Goal: Task Accomplishment & Management: Complete application form

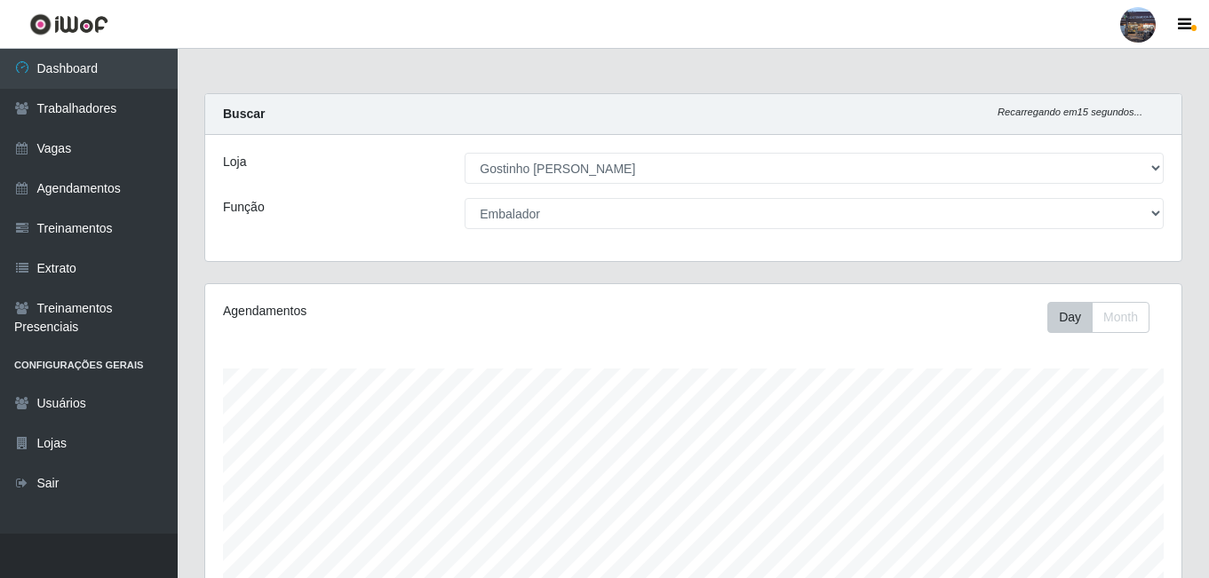
select select "303"
select select "1"
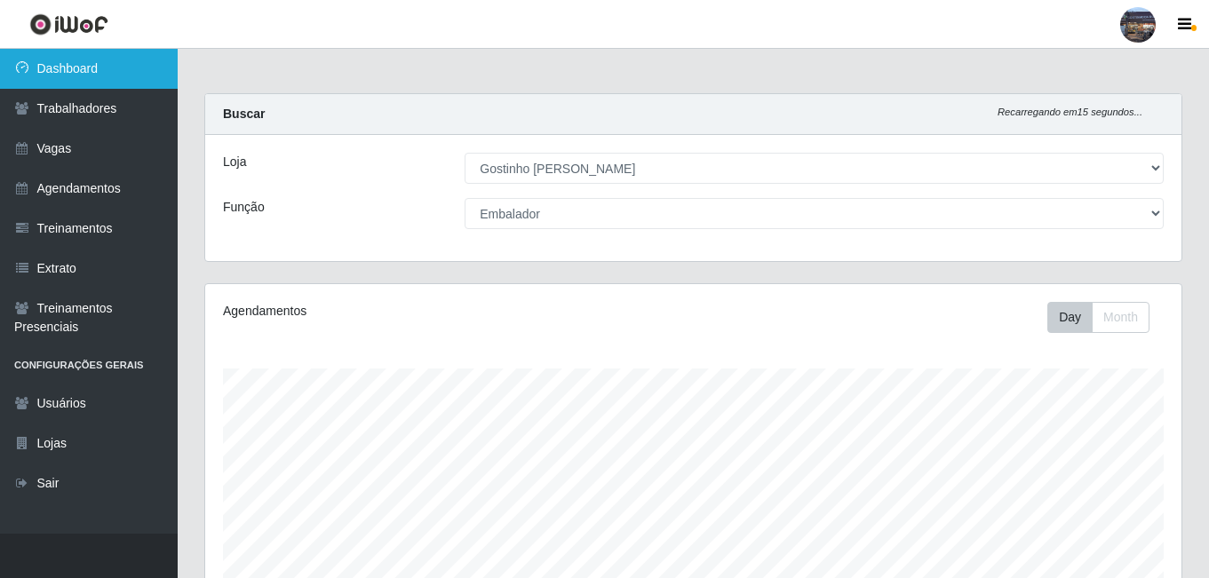
scroll to position [369, 976]
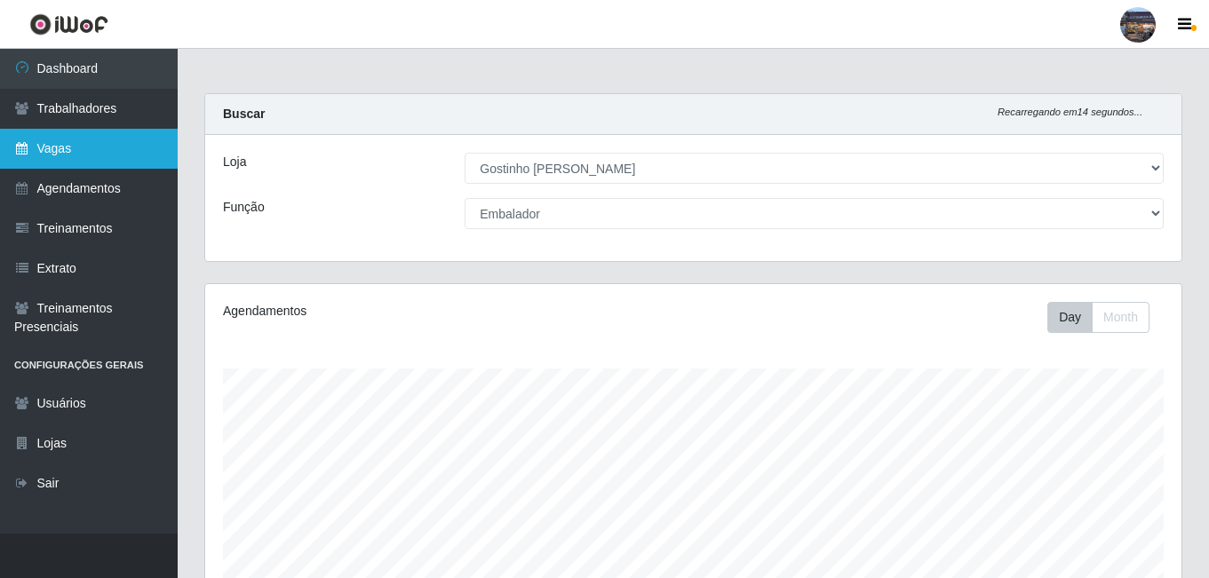
click at [80, 141] on link "Vagas" at bounding box center [89, 149] width 178 height 40
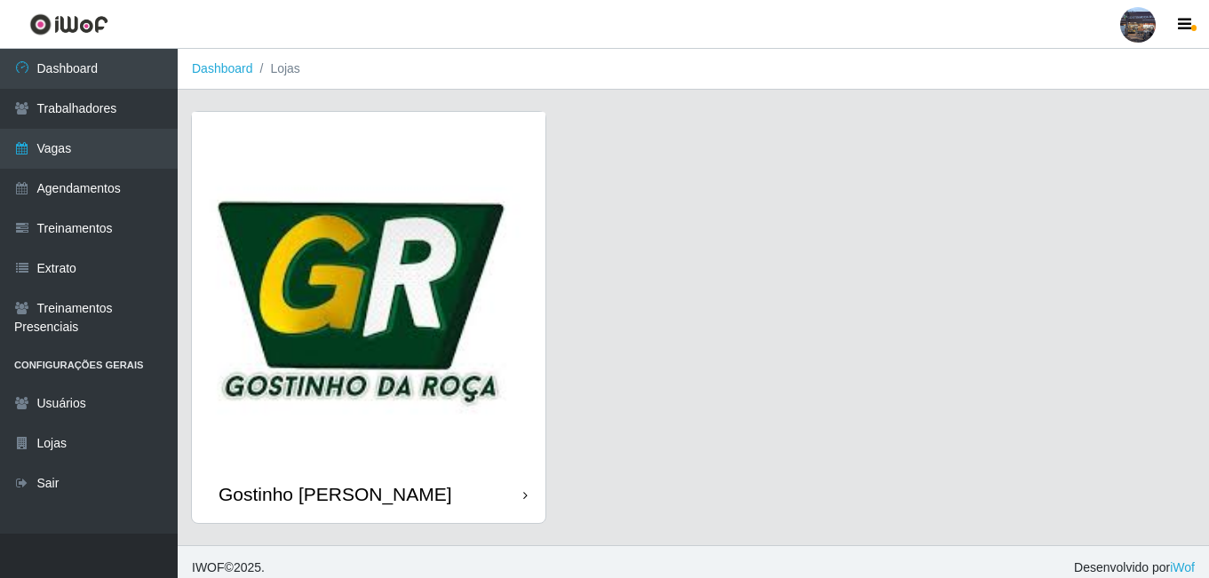
click at [370, 330] on img at bounding box center [369, 289] width 354 height 354
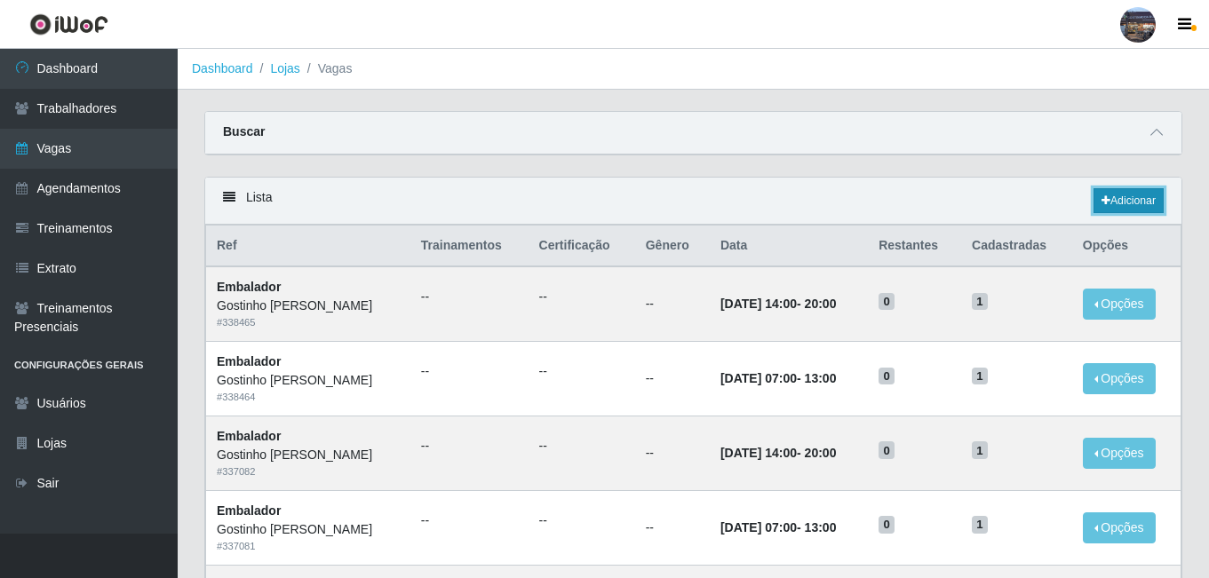
click at [1116, 213] on link "Adicionar" at bounding box center [1129, 200] width 70 height 25
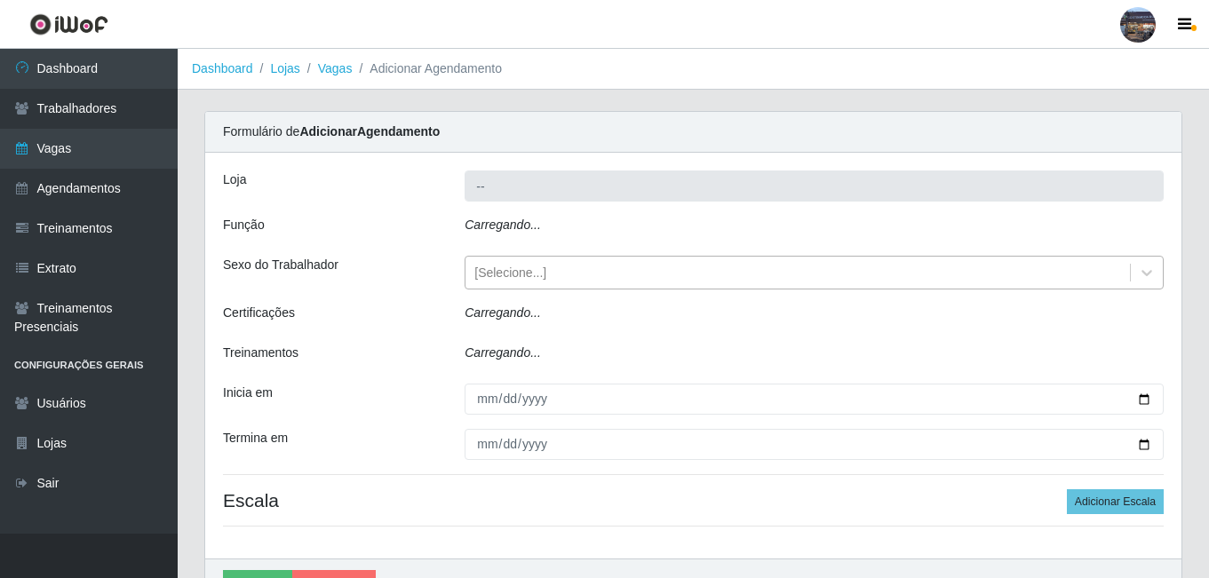
type input "Gostinho [PERSON_NAME]"
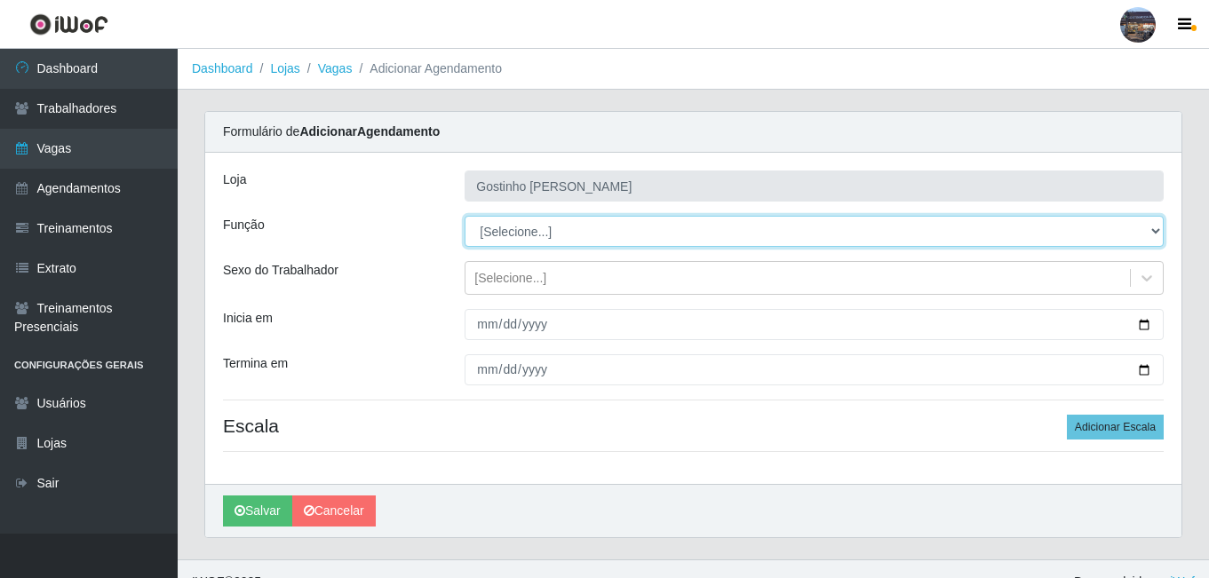
click at [572, 227] on select "[Selecione...] ASG ASG + ASG ++ Embalador Embalador + Embalador ++ Operador de …" at bounding box center [814, 231] width 699 height 31
select select "1"
click at [465, 216] on select "[Selecione...] ASG ASG + ASG ++ Embalador Embalador + Embalador ++ Operador de …" at bounding box center [814, 231] width 699 height 31
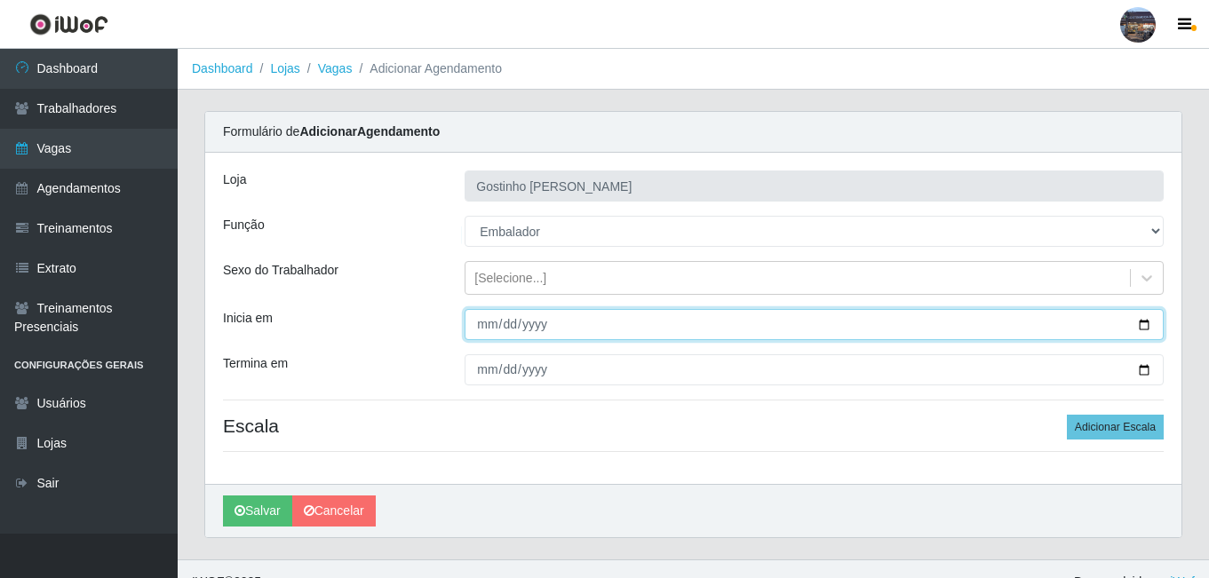
click at [536, 327] on input "Inicia em" at bounding box center [814, 324] width 699 height 31
click at [1153, 326] on input "Inicia em" at bounding box center [814, 324] width 699 height 31
click at [1157, 326] on input "Inicia em" at bounding box center [814, 324] width 699 height 31
click at [1144, 324] on input "Inicia em" at bounding box center [814, 324] width 699 height 31
type input "[DATE]"
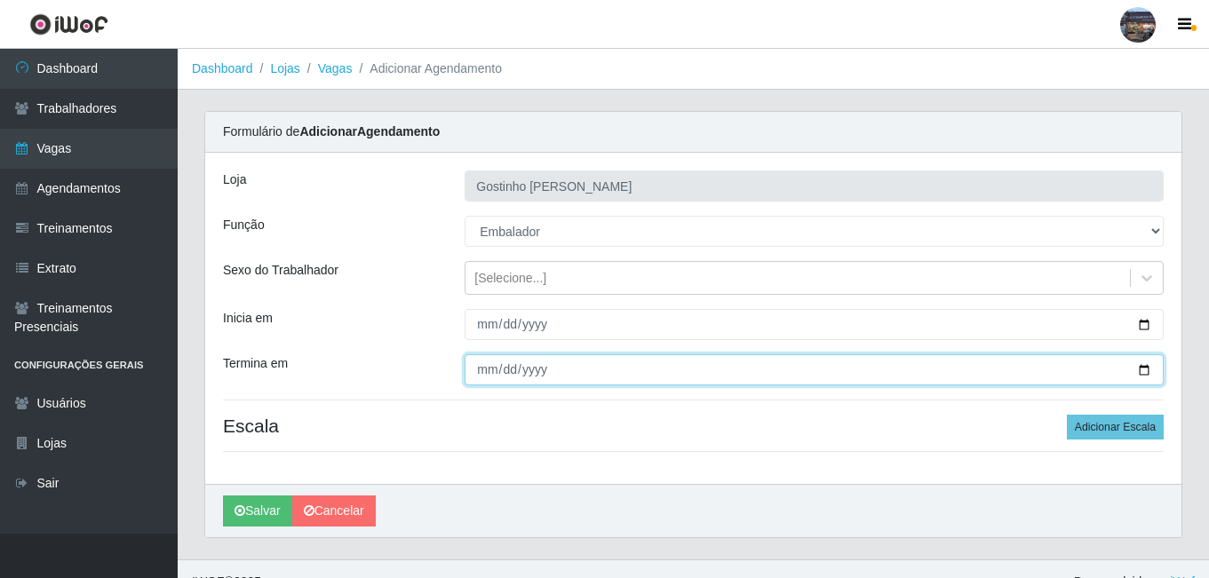
click at [1142, 365] on input "Termina em" at bounding box center [814, 369] width 699 height 31
type input "[DATE]"
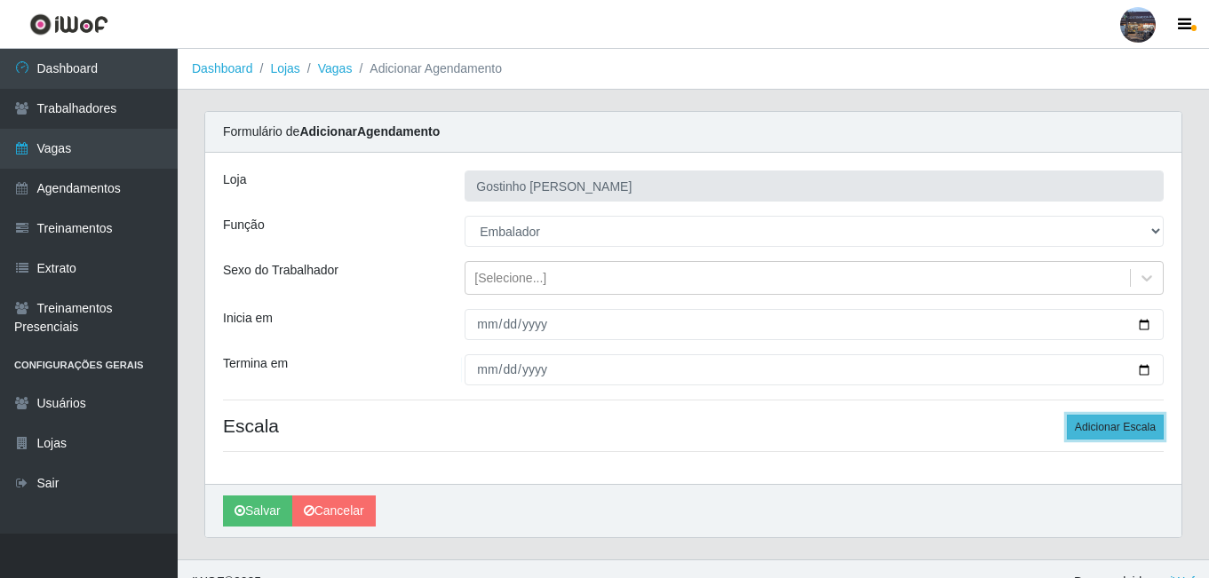
click at [1093, 428] on button "Adicionar Escala" at bounding box center [1115, 427] width 97 height 25
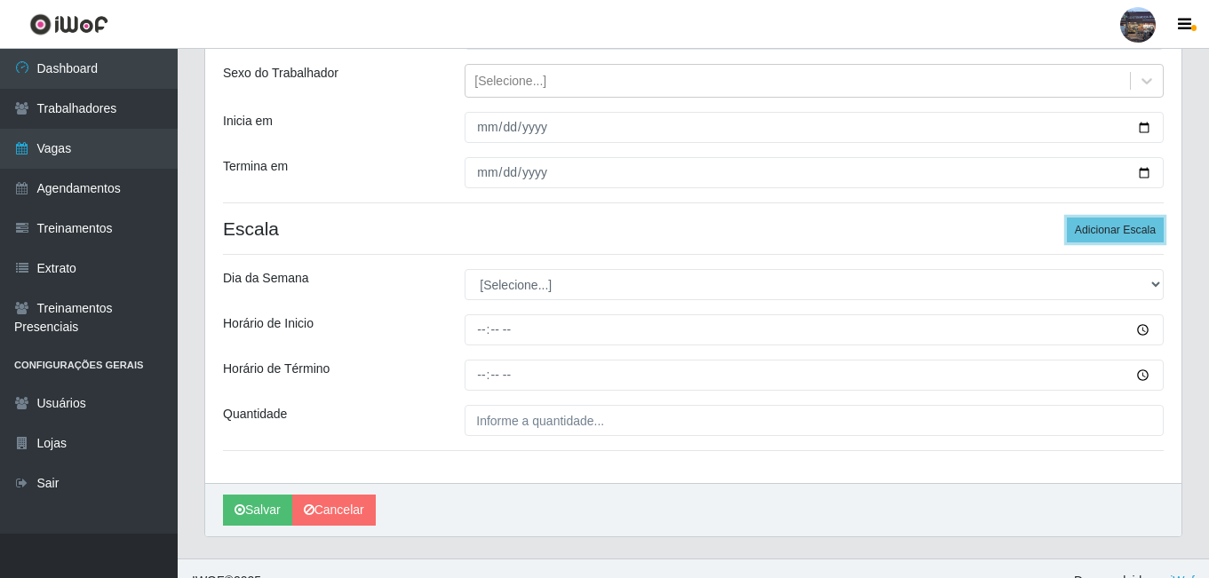
scroll to position [222, 0]
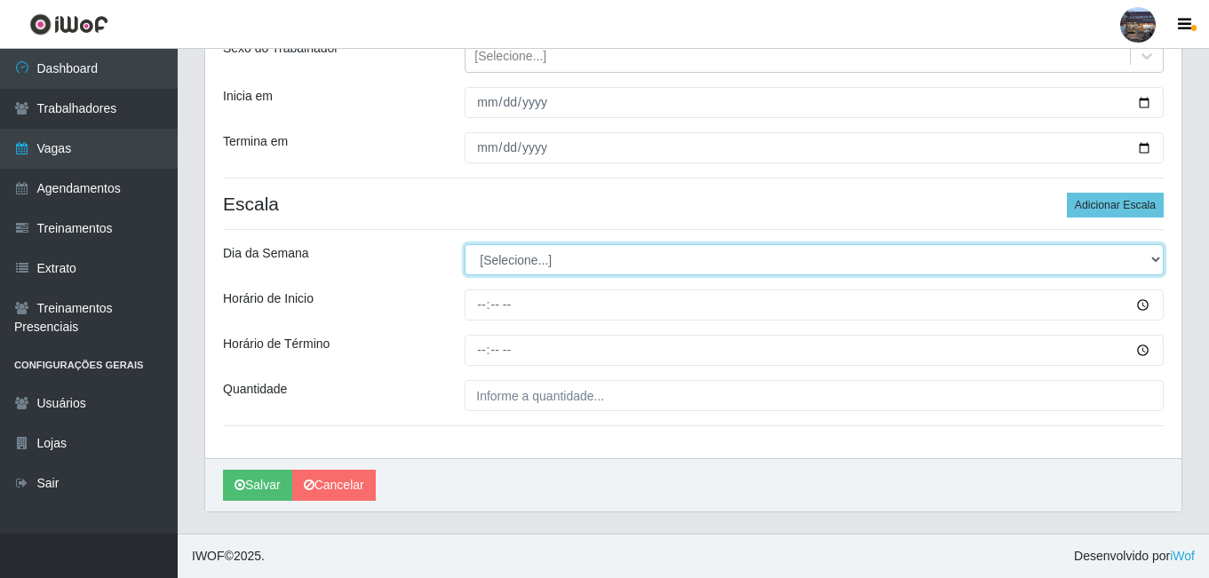
click at [558, 263] on select "[Selecione...] Segunda Terça Quarta Quinta Sexta Sábado Domingo" at bounding box center [814, 259] width 699 height 31
select select "5"
click at [465, 244] on select "[Selecione...] Segunda Terça Quarta Quinta Sexta Sábado Domingo" at bounding box center [814, 259] width 699 height 31
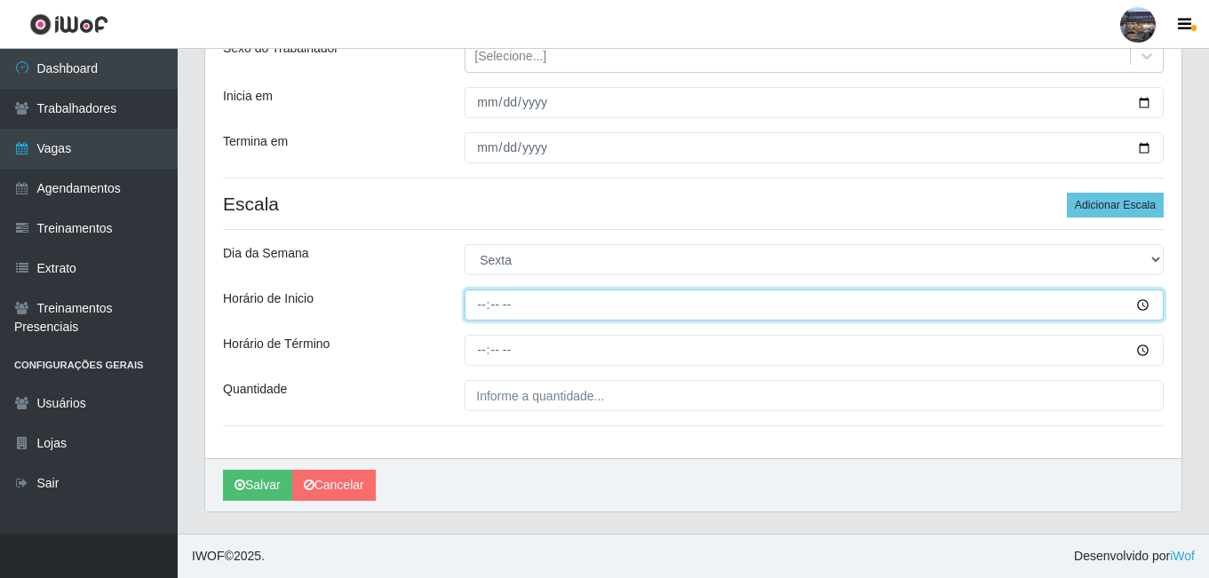
click at [475, 305] on input "Horário de Inicio" at bounding box center [814, 305] width 699 height 31
click at [483, 312] on input "Horário de Inicio" at bounding box center [814, 305] width 699 height 31
type input "14:00"
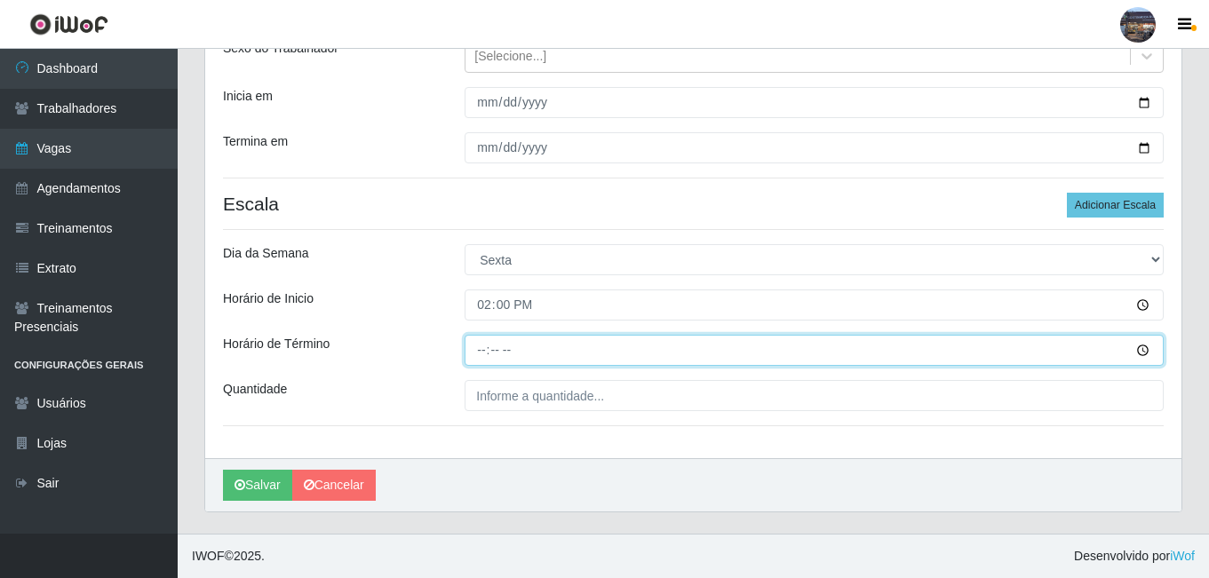
click at [478, 343] on input "Horário de Término" at bounding box center [814, 350] width 699 height 31
type input "20:00"
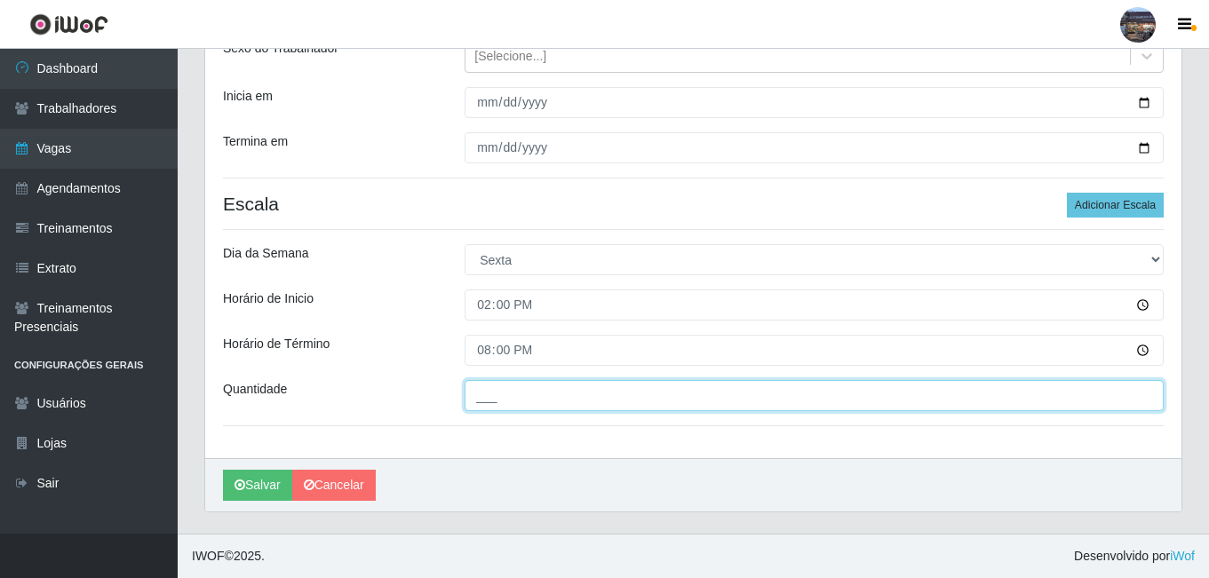
click at [505, 401] on input "___" at bounding box center [814, 395] width 699 height 31
type input "1__"
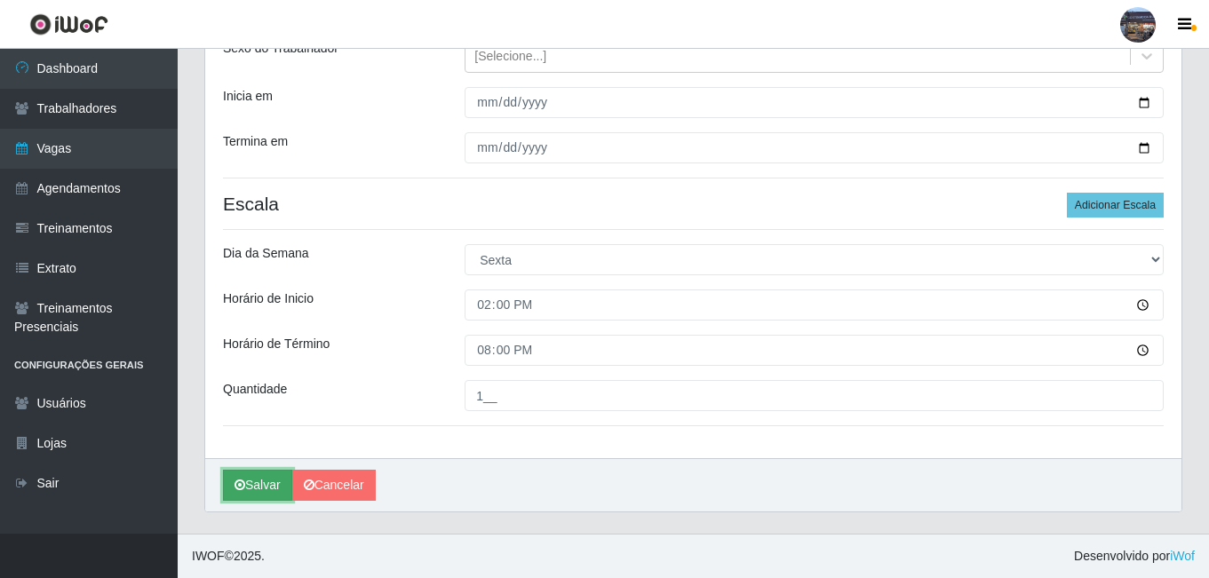
click at [250, 489] on button "Salvar" at bounding box center [257, 485] width 69 height 31
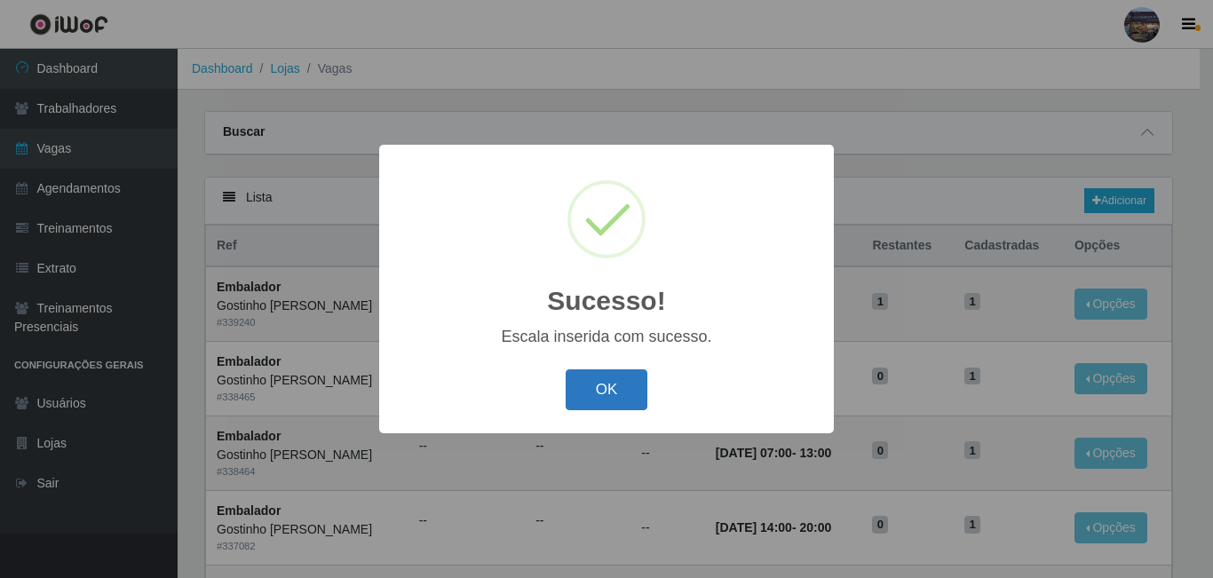
click at [625, 393] on button "OK" at bounding box center [607, 391] width 83 height 42
